Goal: Task Accomplishment & Management: Use online tool/utility

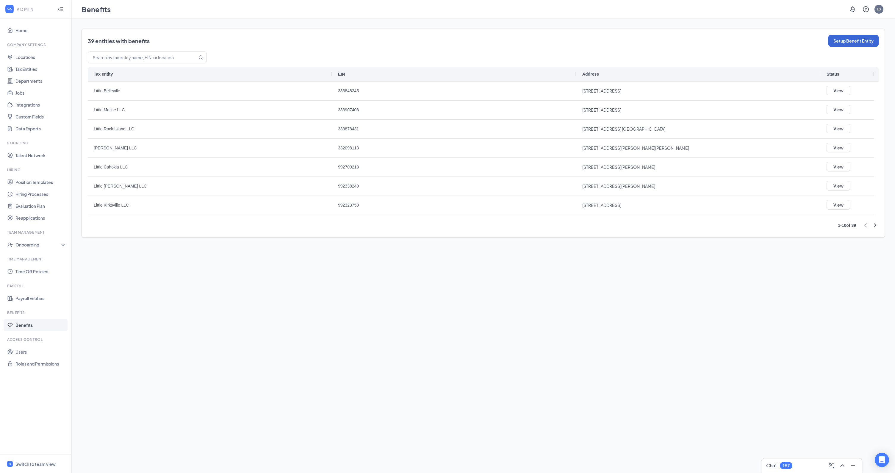
click at [874, 227] on icon "ChevronRight" at bounding box center [875, 225] width 7 height 7
click at [874, 227] on div at bounding box center [870, 225] width 17 height 7
click at [836, 44] on button "Setup Benefit Entity" at bounding box center [853, 41] width 50 height 12
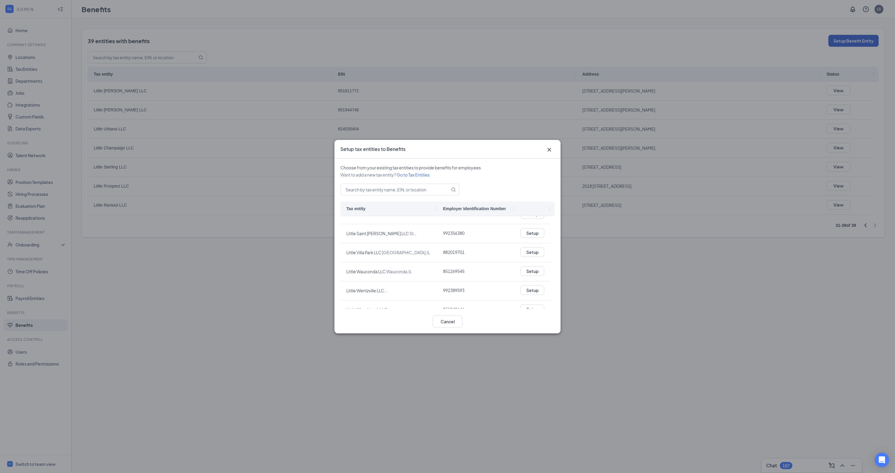
scroll to position [669, 0]
click at [417, 176] on link "Go to Tax Entities" at bounding box center [413, 174] width 33 height 5
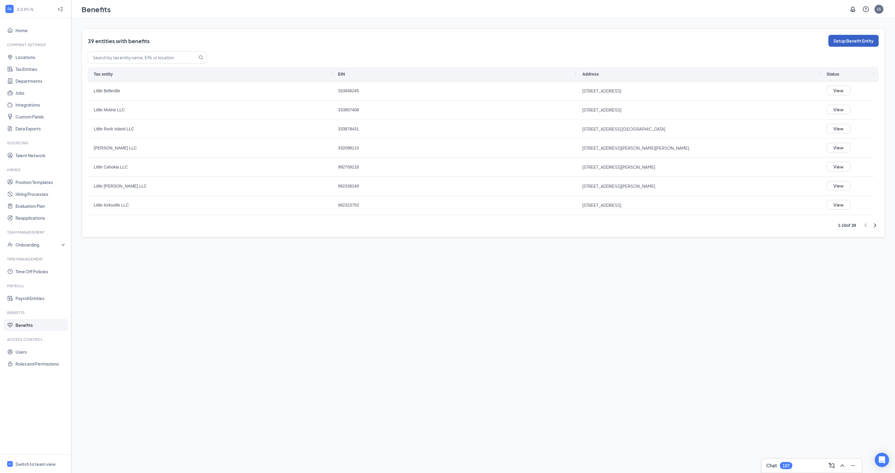
click at [844, 43] on button "Setup Benefit Entity" at bounding box center [853, 41] width 50 height 12
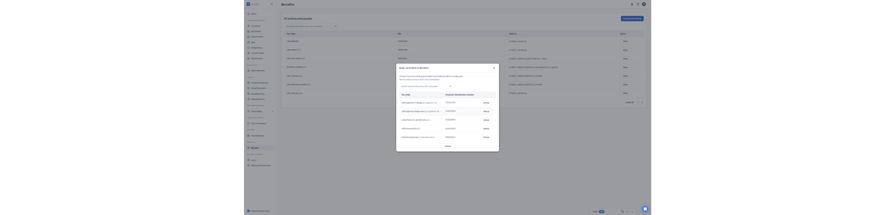
scroll to position [38, 0]
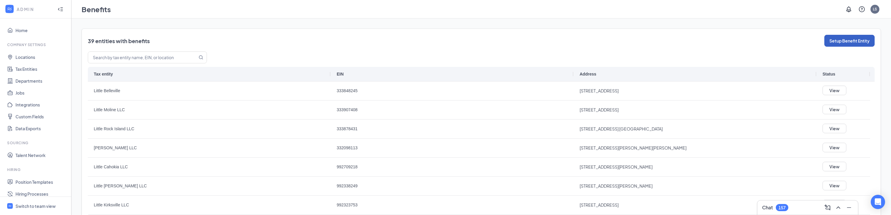
click at [837, 40] on button "Setup Benefit Entity" at bounding box center [849, 41] width 50 height 12
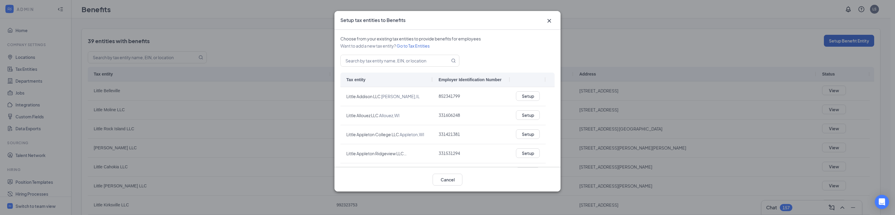
click at [549, 19] on icon "Cross" at bounding box center [549, 20] width 7 height 7
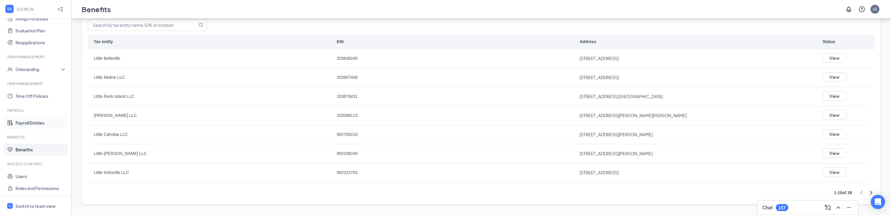
scroll to position [172, 0]
click at [41, 128] on link "Payroll Entities" at bounding box center [40, 127] width 51 height 12
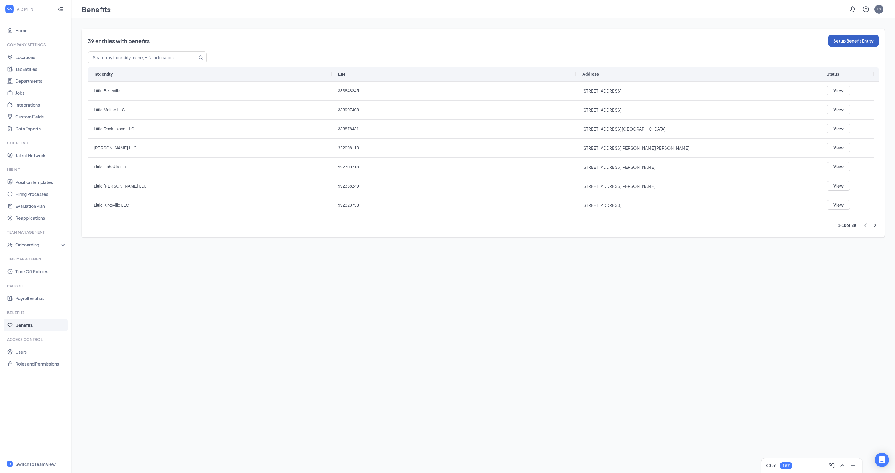
click at [850, 39] on button "Setup Benefit Entity" at bounding box center [853, 41] width 50 height 12
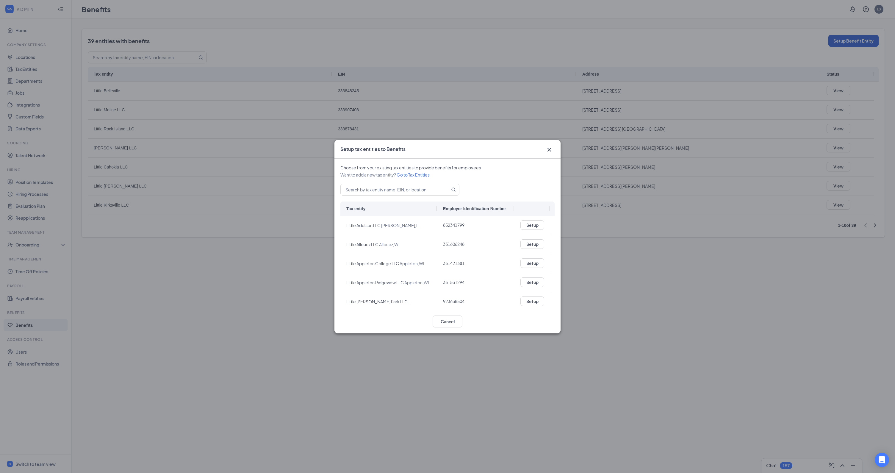
click at [549, 153] on icon "Cross" at bounding box center [549, 149] width 7 height 7
